Goal: Information Seeking & Learning: Learn about a topic

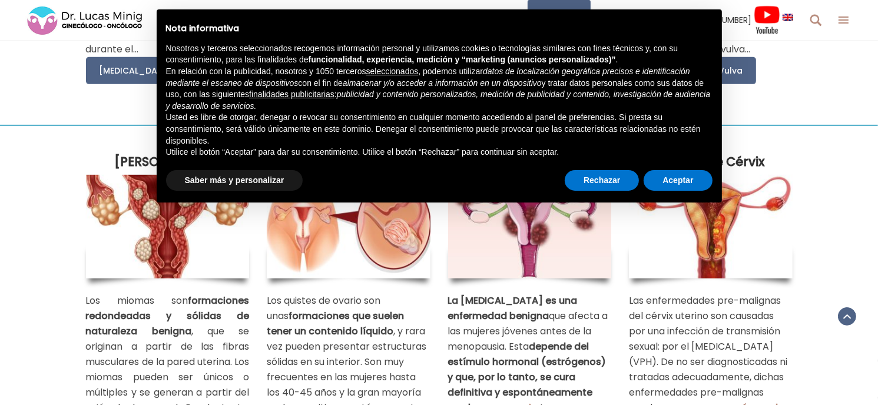
scroll to position [510, 0]
click at [190, 260] on img at bounding box center [168, 226] width 164 height 104
drag, startPoint x: 75, startPoint y: 113, endPoint x: 80, endPoint y: 72, distance: 40.9
click at [75, 114] on div "Enfermedades Benignas" at bounding box center [439, 107] width 896 height 35
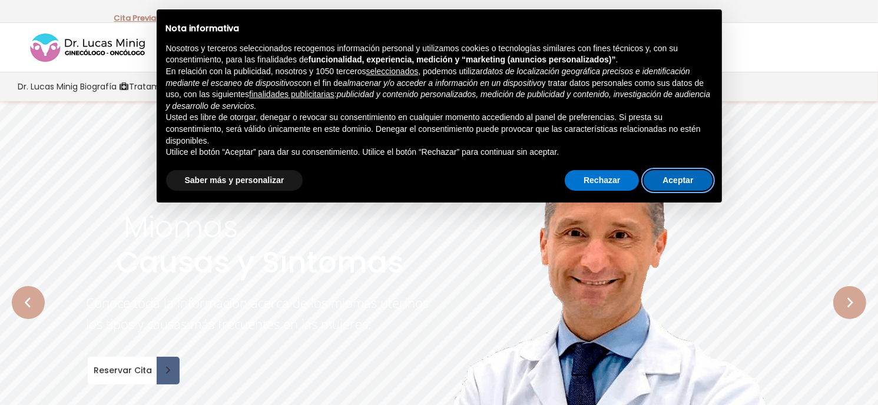
drag, startPoint x: 655, startPoint y: 178, endPoint x: 645, endPoint y: 183, distance: 10.5
click at [655, 178] on button "Aceptar" at bounding box center [678, 180] width 68 height 21
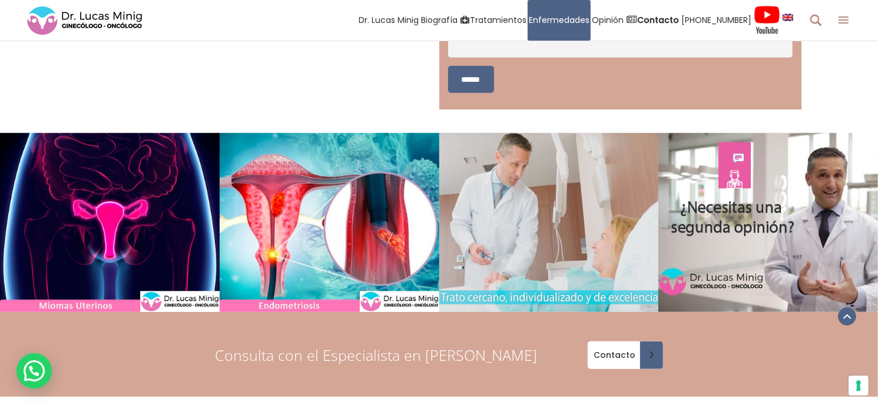
scroll to position [5025, 0]
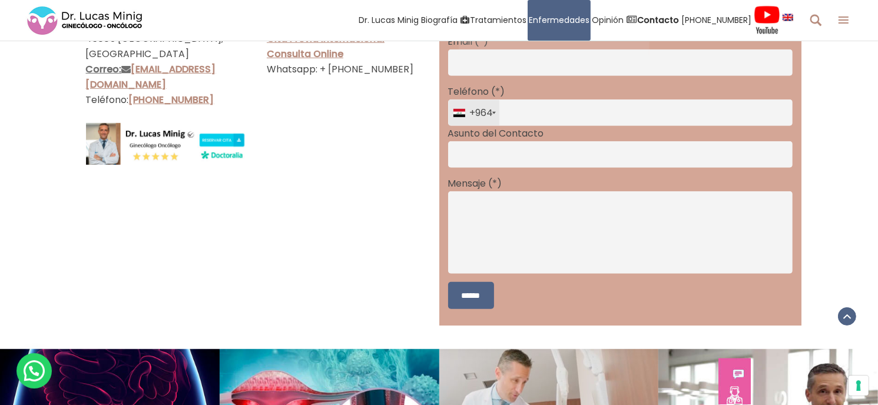
drag, startPoint x: 360, startPoint y: 51, endPoint x: 342, endPoint y: 58, distance: 19.4
